Goal: Find specific page/section: Find specific page/section

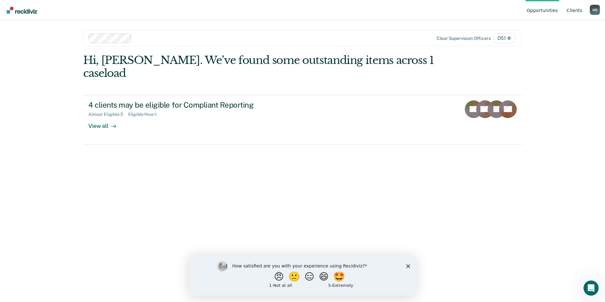
click at [579, 8] on link "Client s" at bounding box center [575, 10] width 18 height 20
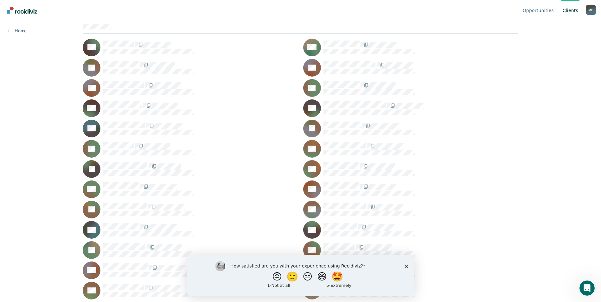
scroll to position [63, 0]
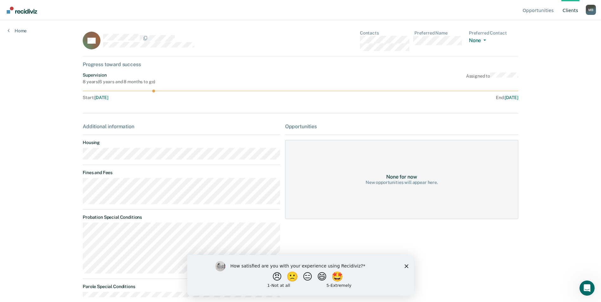
scroll to position [8, 0]
